Goal: Task Accomplishment & Management: Manage account settings

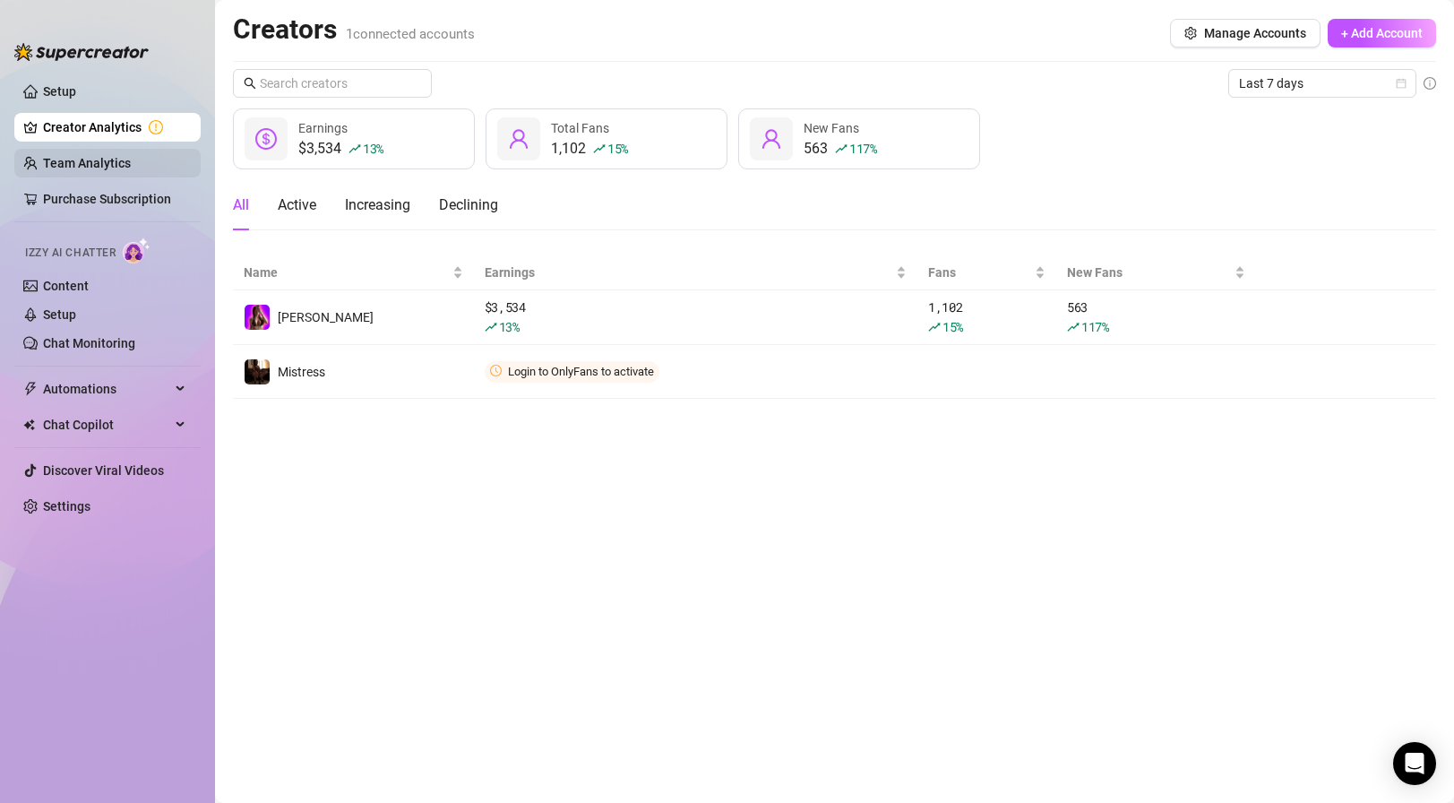
click at [130, 161] on link "Team Analytics" at bounding box center [87, 163] width 88 height 14
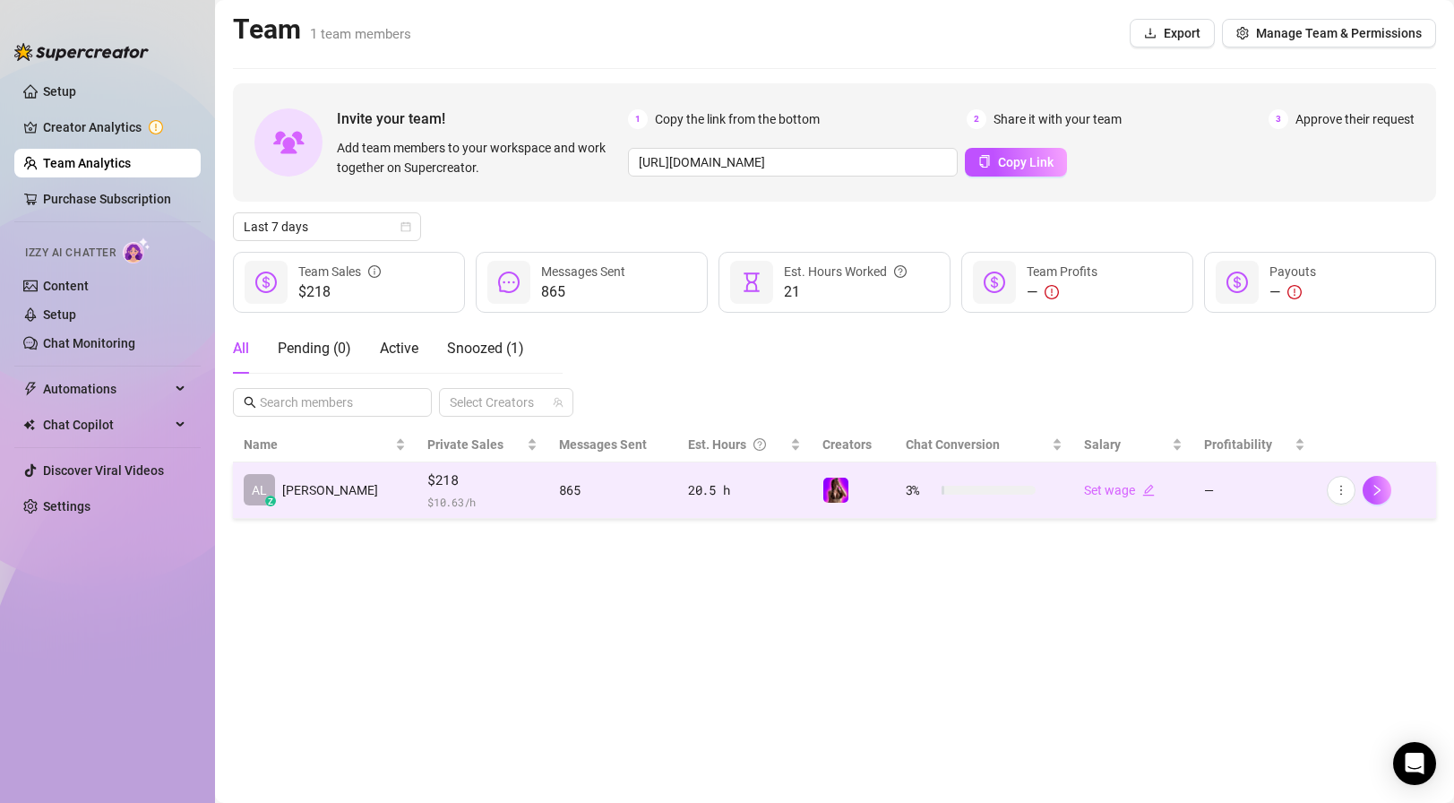
click at [427, 487] on span "$218" at bounding box center [482, 480] width 110 height 22
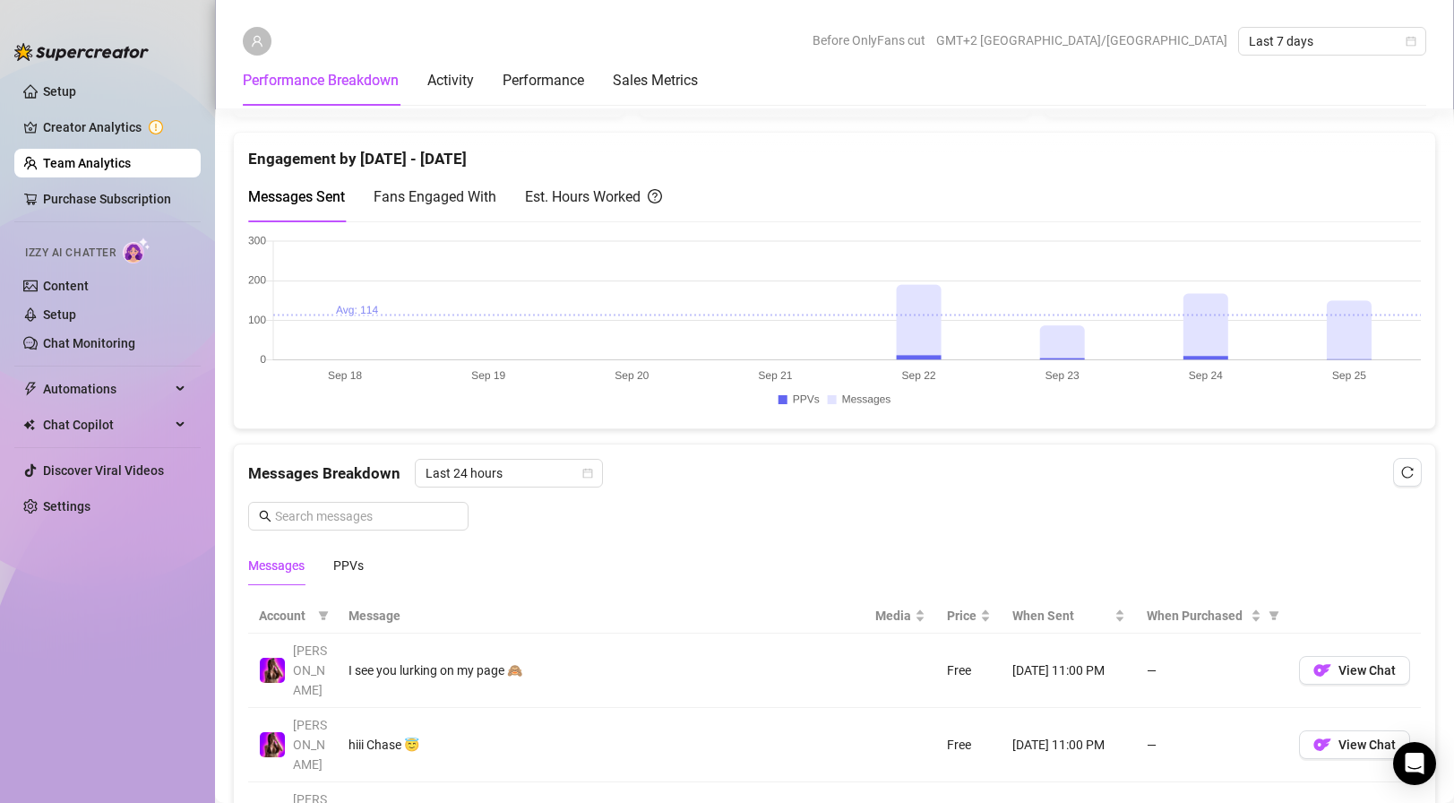
scroll to position [972, 0]
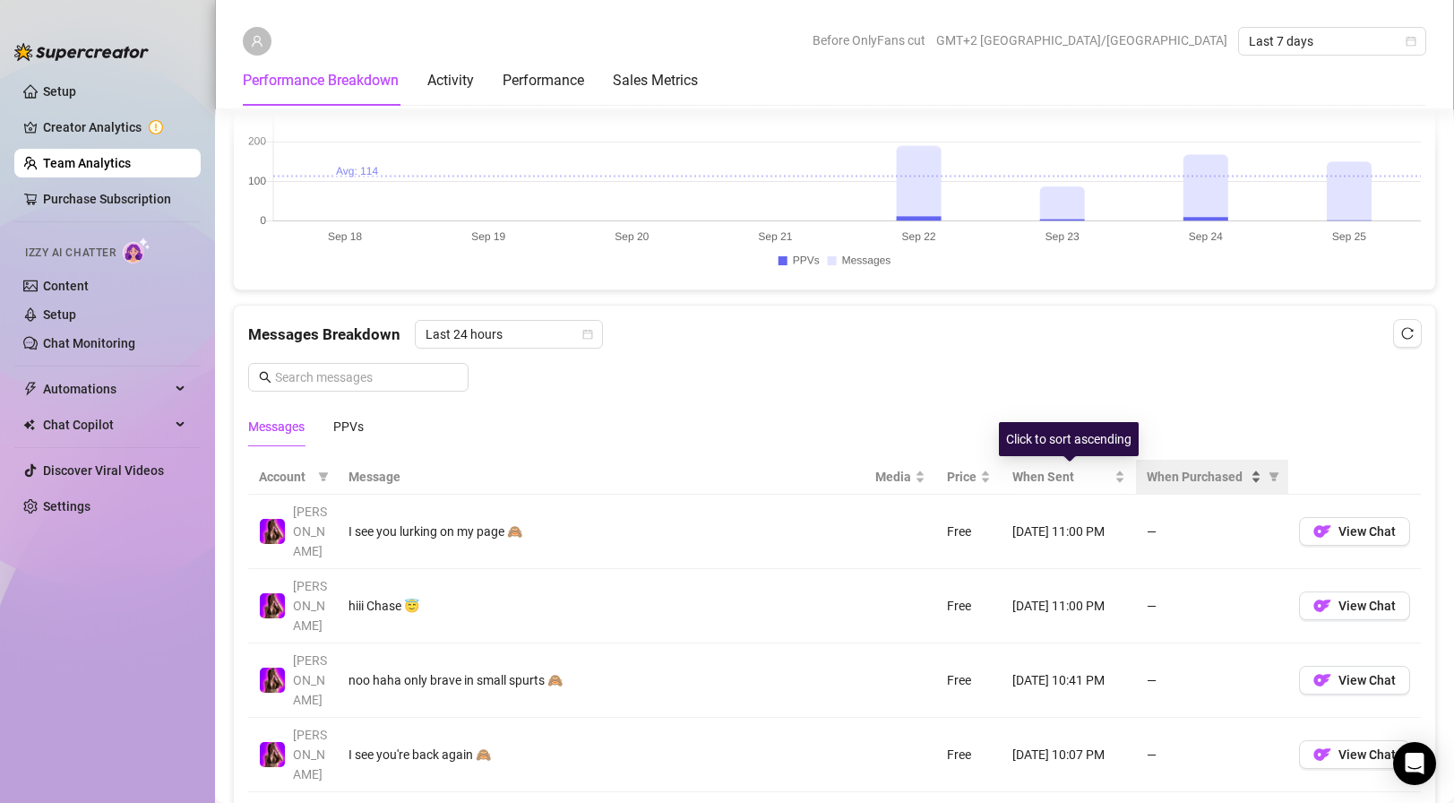
click at [1203, 479] on span "When Purchased" at bounding box center [1197, 477] width 100 height 20
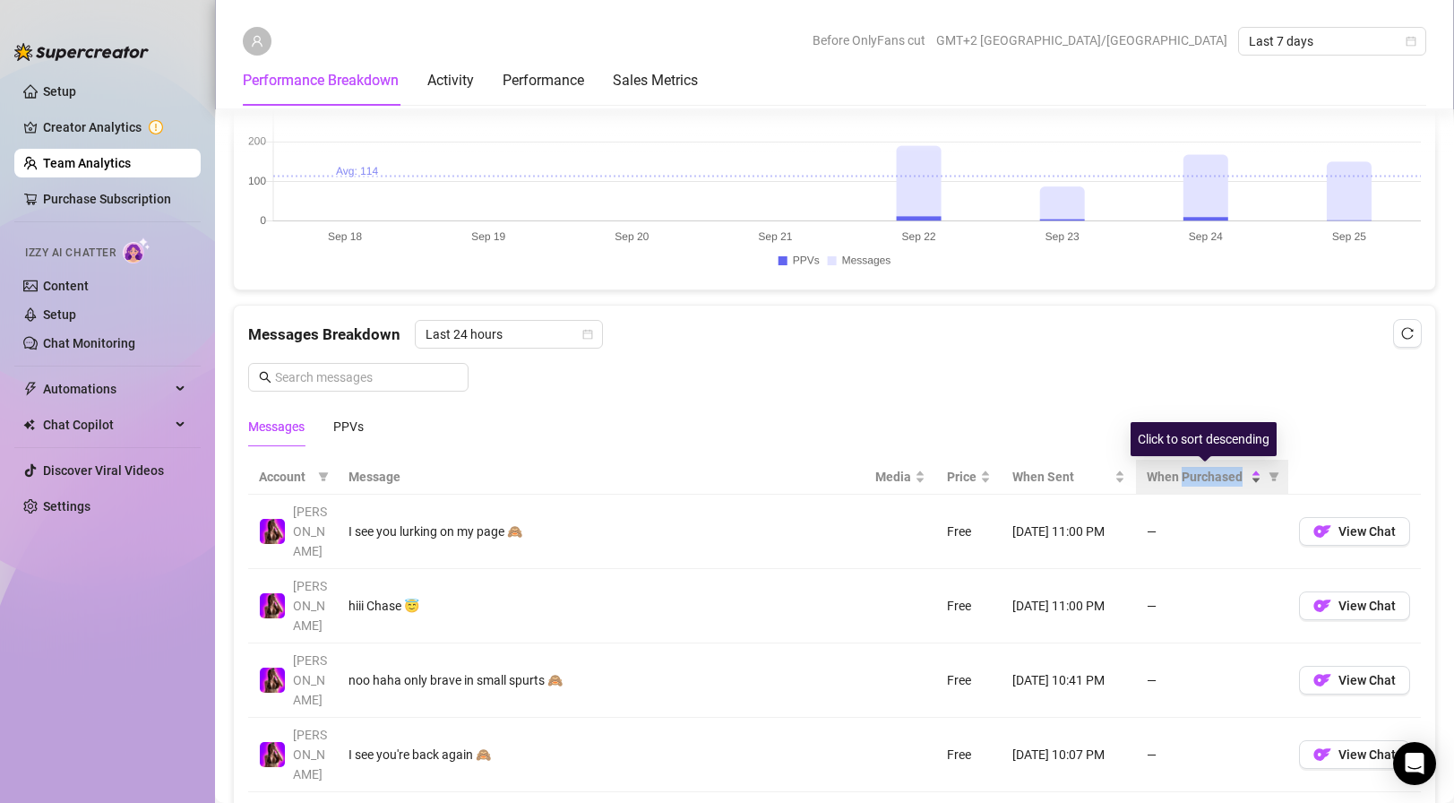
click at [1203, 479] on span "When Purchased" at bounding box center [1197, 477] width 100 height 20
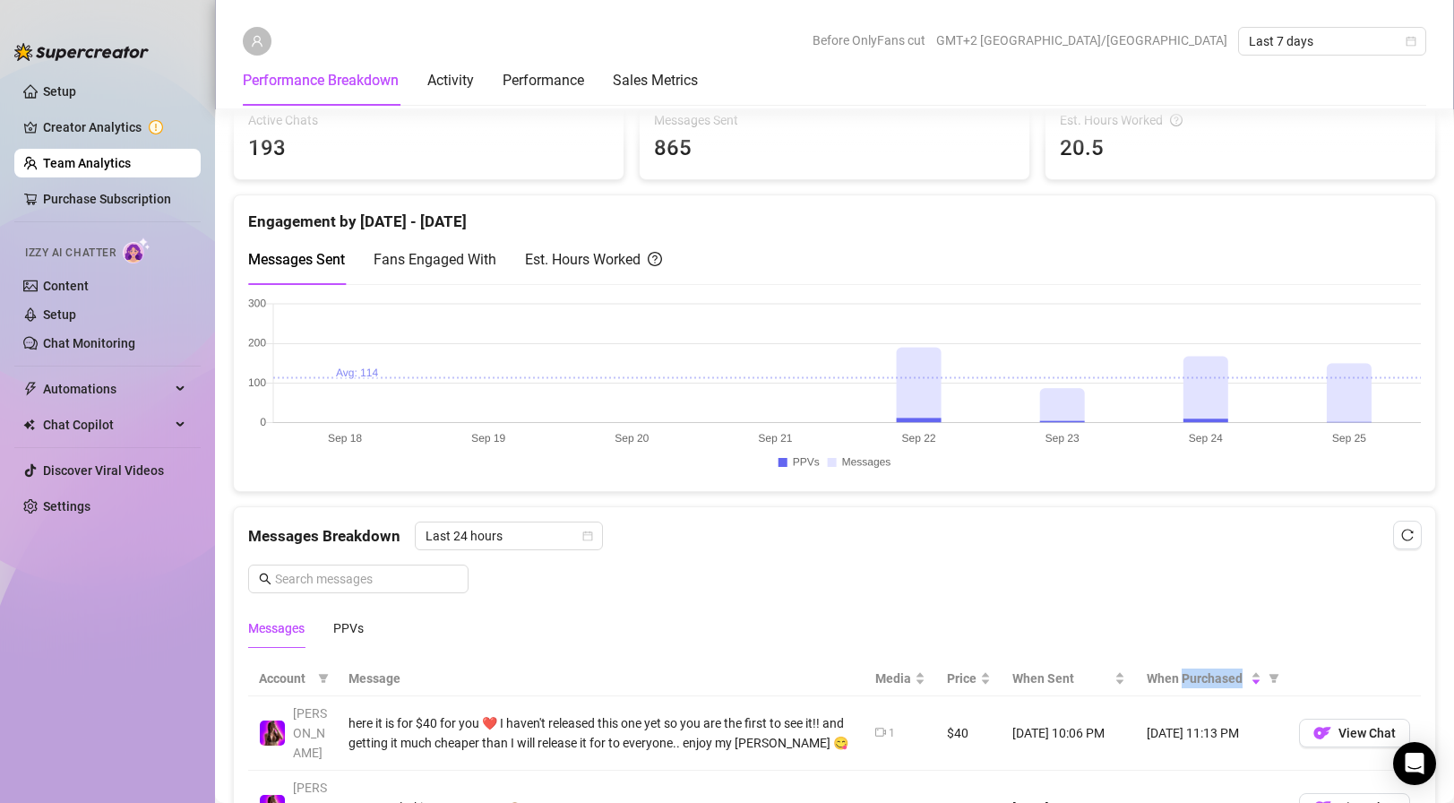
scroll to position [736, 0]
